Goal: Contribute content

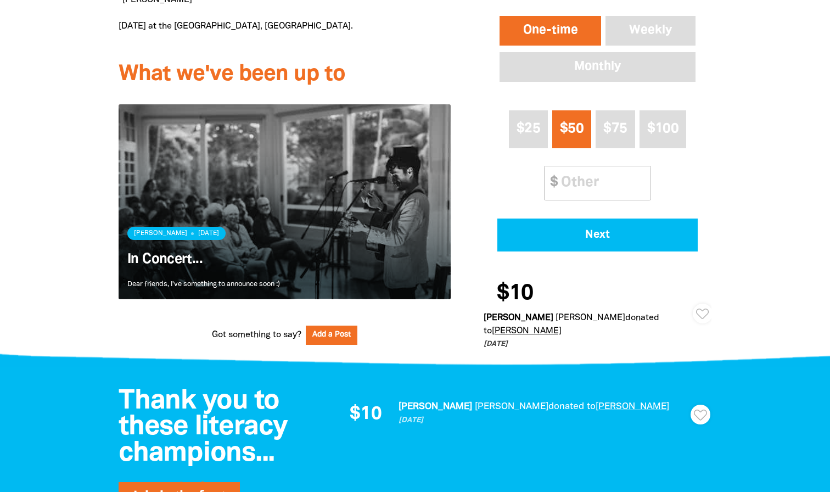
scroll to position [600, 0]
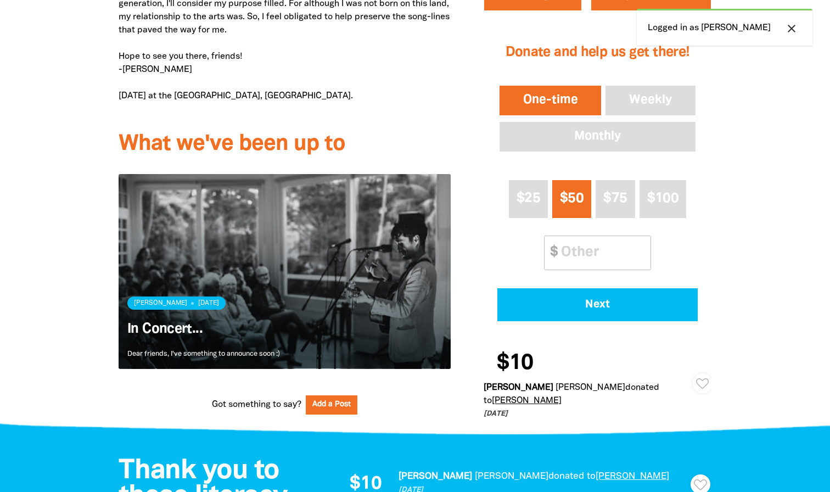
scroll to position [498, 0]
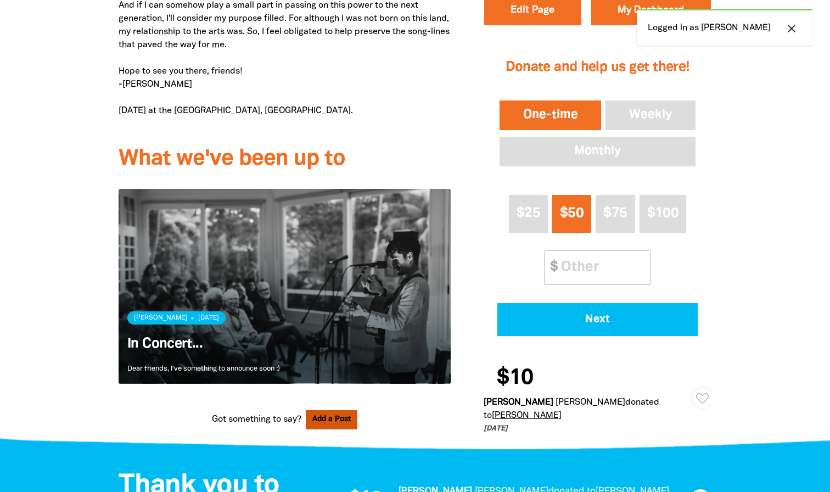
click at [334, 417] on button "Add a Post" at bounding box center [332, 419] width 52 height 19
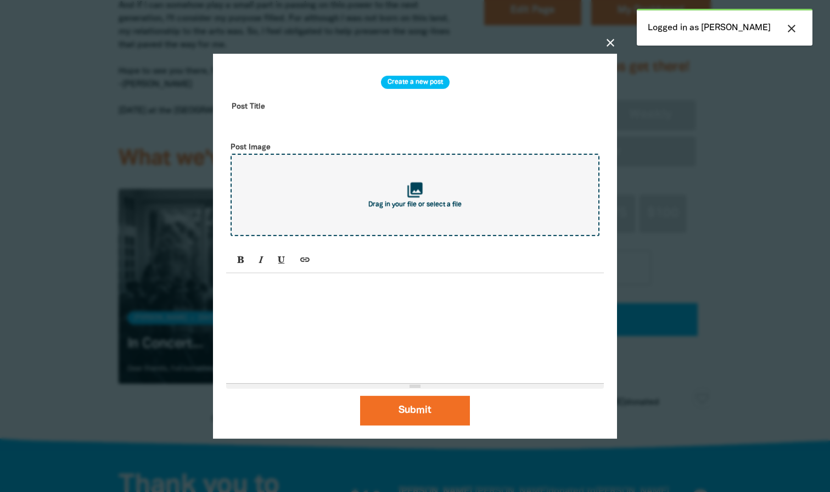
click at [435, 212] on div "collections Drag in your file or select a file" at bounding box center [414, 195] width 369 height 82
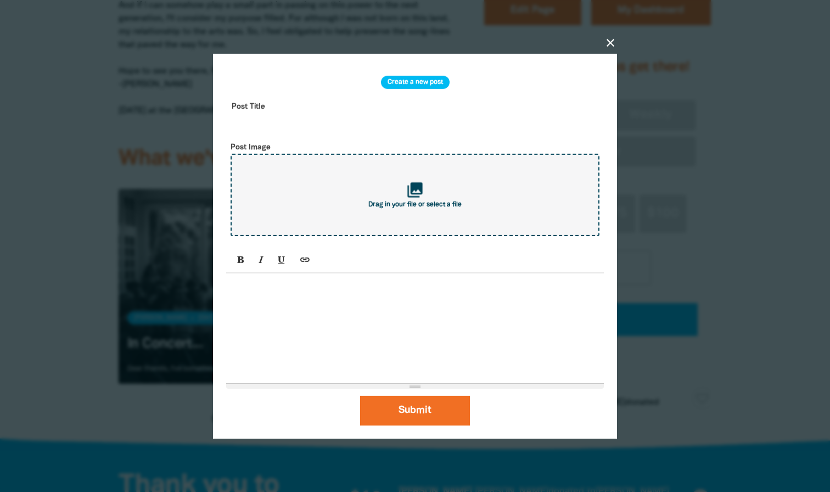
type input "C:\fakepath\1x1.jpg"
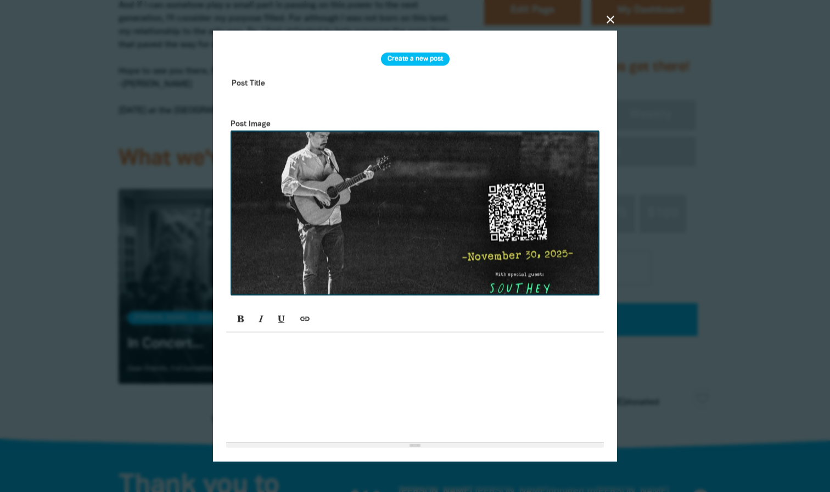
click at [280, 109] on input "text" at bounding box center [414, 91] width 377 height 35
type input "Live at the [GEOGRAPHIC_DATA]. [DATE]."
click at [278, 364] on div at bounding box center [414, 387] width 377 height 110
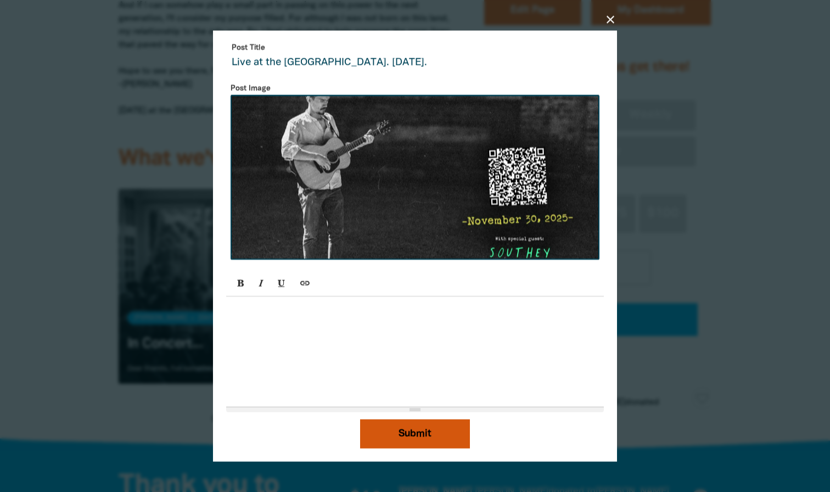
scroll to position [36, 0]
click at [394, 426] on button "Submit" at bounding box center [415, 434] width 110 height 30
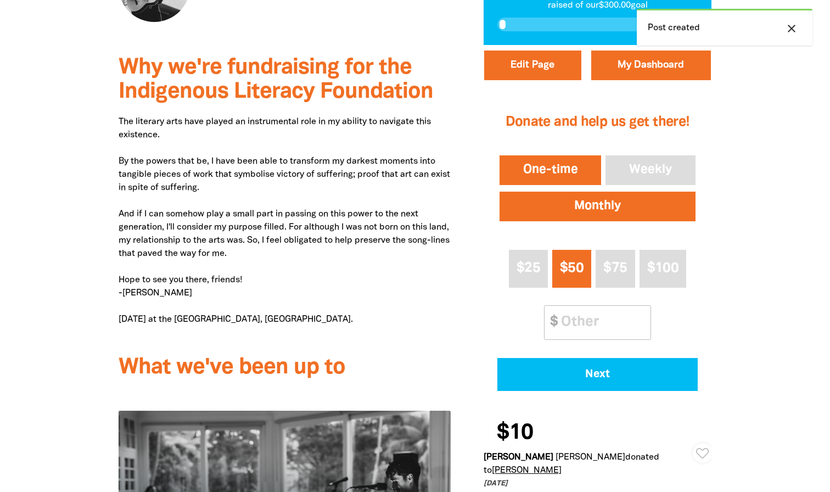
scroll to position [255, 0]
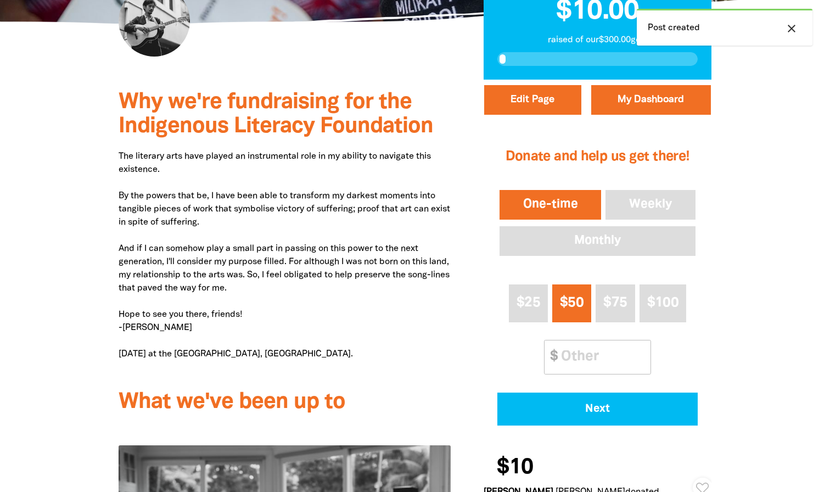
click at [793, 26] on icon "close" at bounding box center [791, 28] width 13 height 13
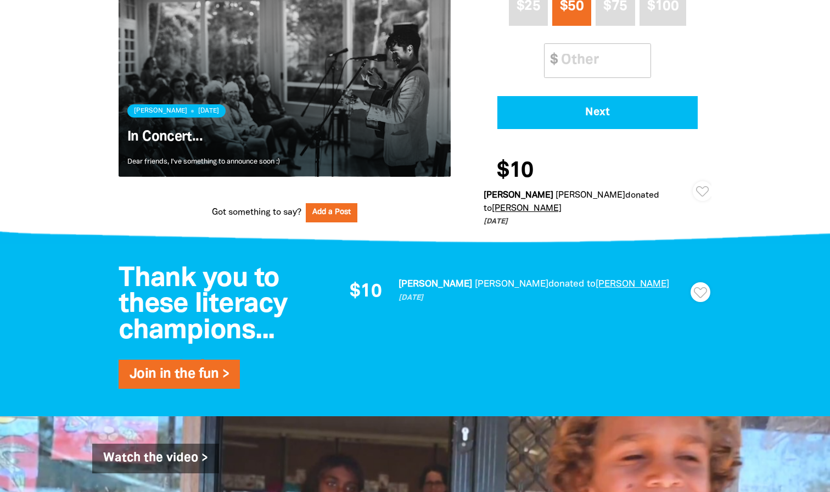
scroll to position [669, 0]
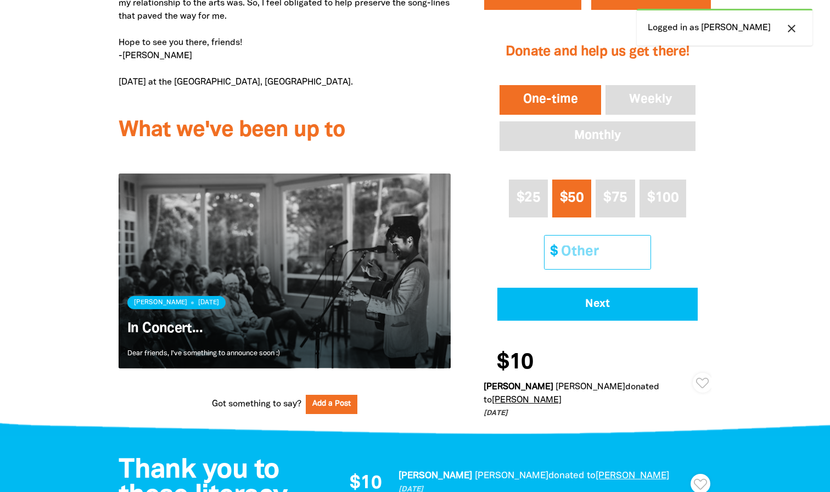
scroll to position [528, 0]
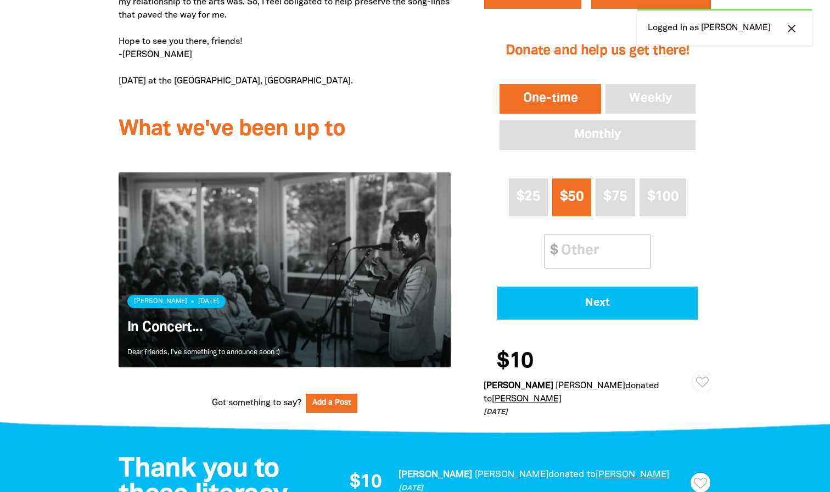
click at [289, 328] on link "Read more" at bounding box center [285, 269] width 332 height 194
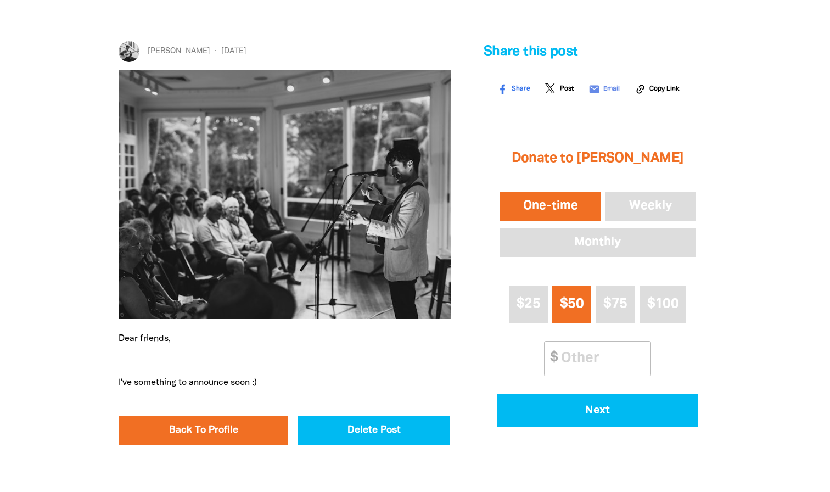
scroll to position [256, 0]
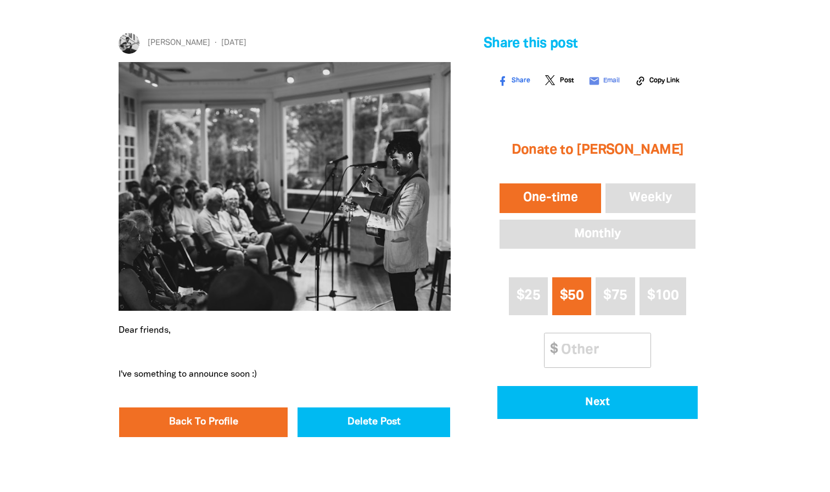
click at [219, 371] on p "I've something to announce soon :)" at bounding box center [285, 374] width 332 height 13
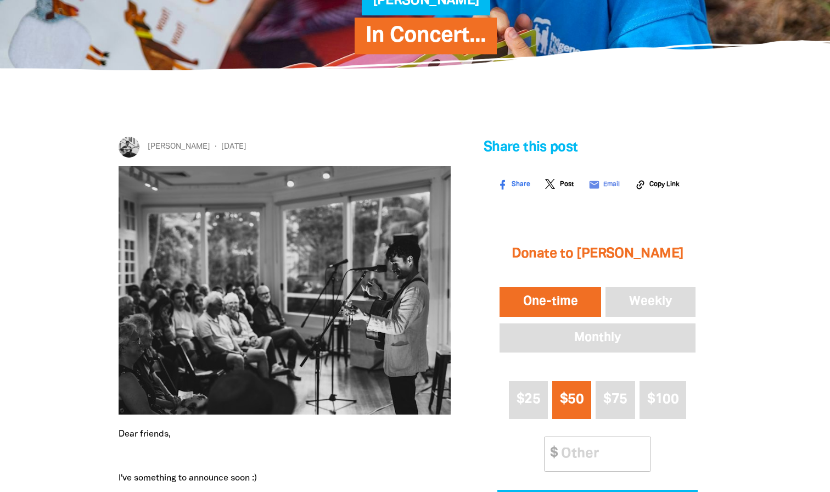
scroll to position [289, 0]
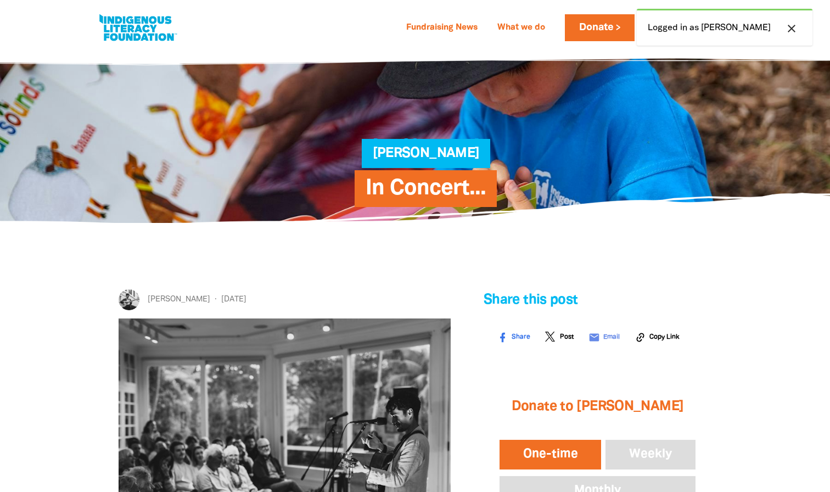
click at [127, 33] on link at bounding box center [138, 27] width 82 height 33
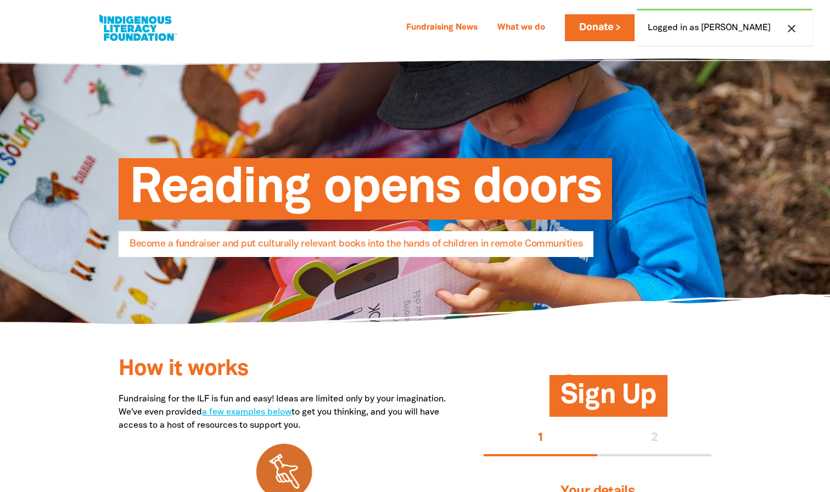
select select "AU"
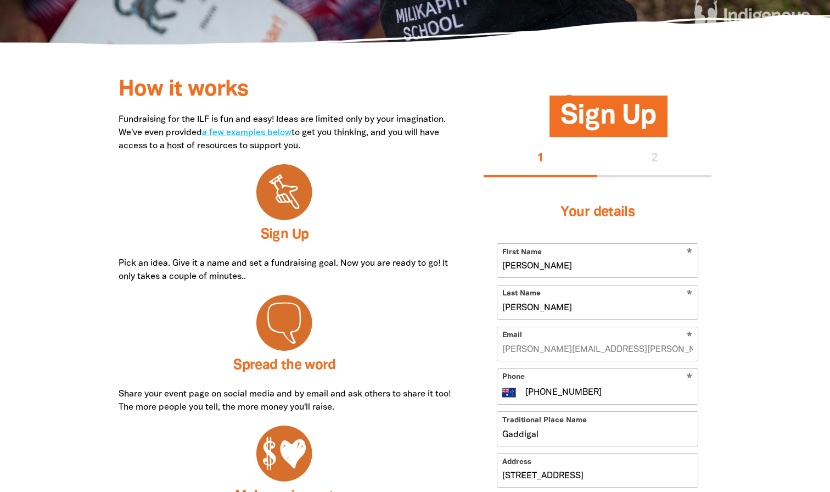
scroll to position [278, 0]
